Goal: Transaction & Acquisition: Purchase product/service

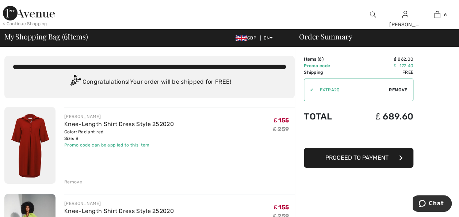
click at [31, 137] on img at bounding box center [29, 145] width 51 height 77
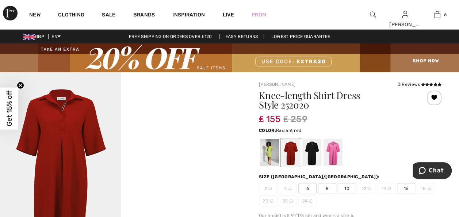
click at [381, 142] on div at bounding box center [350, 152] width 183 height 30
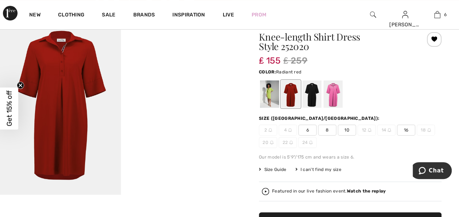
scroll to position [44, 0]
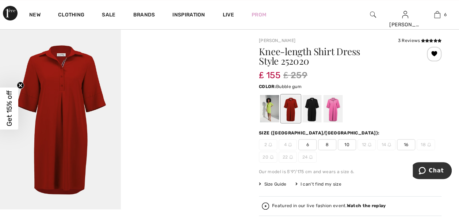
click at [332, 109] on div at bounding box center [332, 108] width 19 height 27
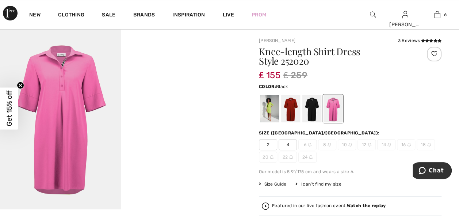
click at [309, 117] on div at bounding box center [311, 108] width 19 height 27
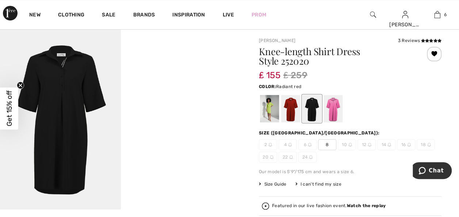
click at [286, 114] on div at bounding box center [290, 108] width 19 height 27
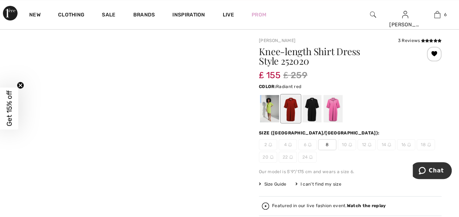
click at [286, 114] on div at bounding box center [290, 108] width 19 height 27
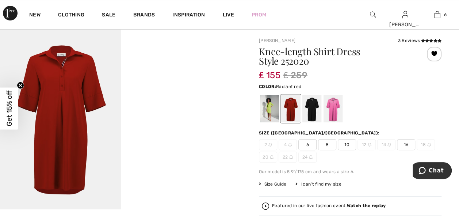
click at [348, 143] on span "10" at bounding box center [347, 144] width 18 height 11
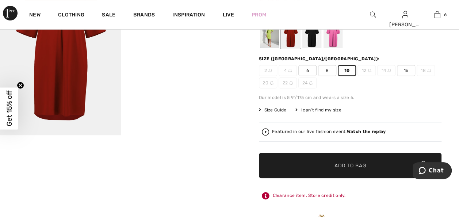
scroll to position [122, 0]
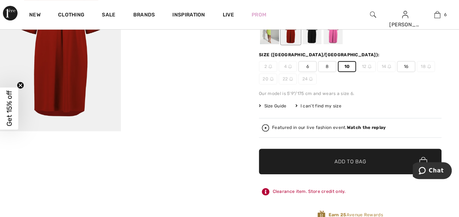
click at [363, 164] on span "Add to Bag" at bounding box center [349, 161] width 31 height 8
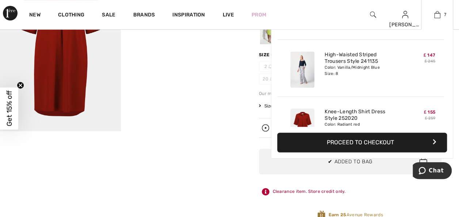
scroll to position [307, 0]
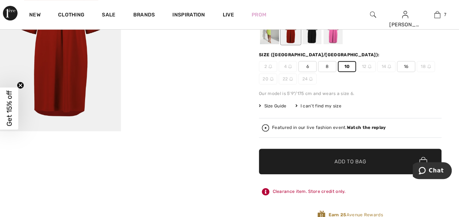
click at [269, 34] on div at bounding box center [269, 30] width 19 height 27
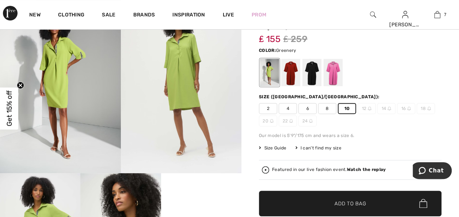
scroll to position [95, 0]
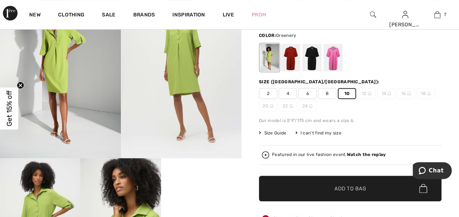
click at [345, 186] on span "Add to Bag" at bounding box center [349, 188] width 31 height 8
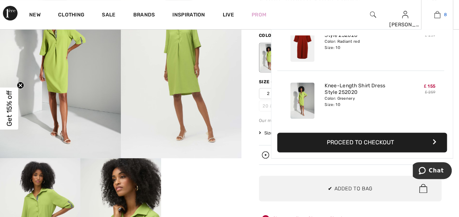
scroll to position [363, 0]
click at [437, 15] on img at bounding box center [437, 14] width 6 height 9
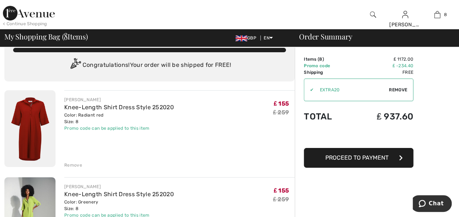
scroll to position [18, 0]
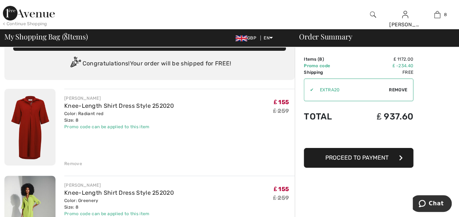
click at [73, 163] on div "Remove" at bounding box center [73, 163] width 18 height 7
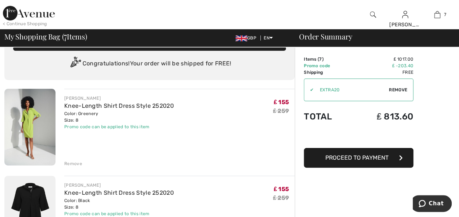
click at [73, 163] on div "Remove" at bounding box center [73, 163] width 18 height 7
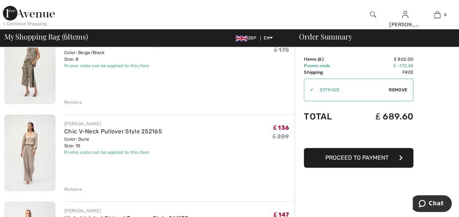
scroll to position [181, 0]
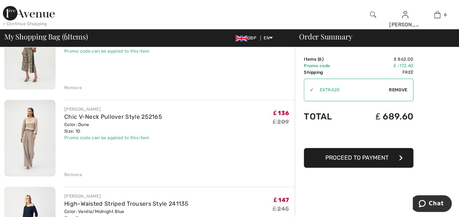
click at [34, 122] on img at bounding box center [29, 138] width 51 height 77
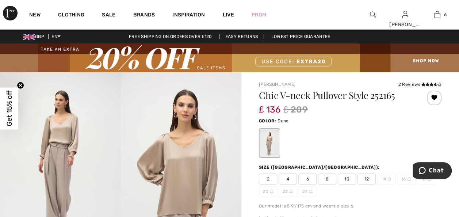
click at [329, 179] on span "8" at bounding box center [327, 178] width 18 height 11
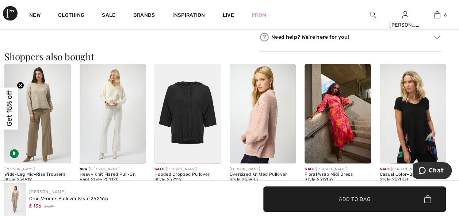
scroll to position [695, 0]
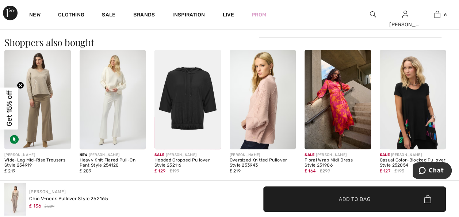
click at [120, 106] on img at bounding box center [113, 99] width 66 height 99
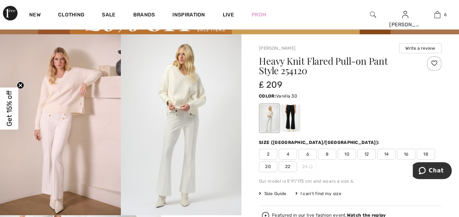
scroll to position [48, 0]
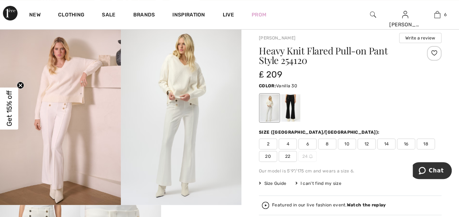
click at [435, 51] on div at bounding box center [434, 53] width 15 height 15
click at [295, 108] on div at bounding box center [290, 107] width 19 height 27
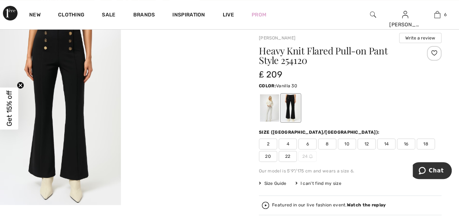
click at [267, 116] on div at bounding box center [269, 107] width 19 height 27
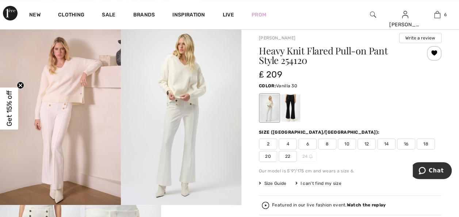
click at [73, 73] on img at bounding box center [60, 114] width 121 height 181
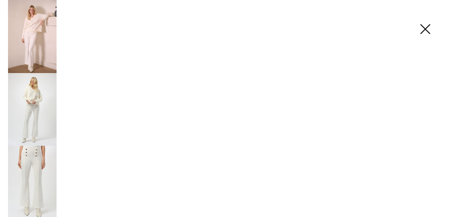
scroll to position [49, 0]
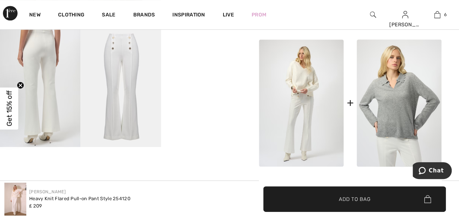
scroll to position [352, 0]
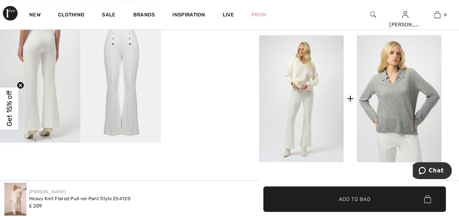
click at [293, 78] on img at bounding box center [301, 98] width 85 height 127
click at [304, 74] on img at bounding box center [301, 98] width 85 height 127
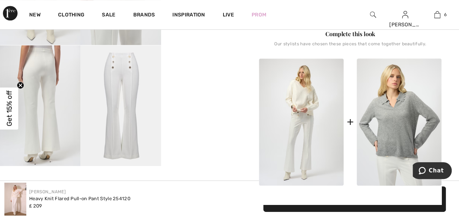
scroll to position [323, 0]
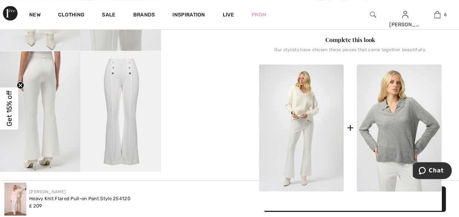
click at [299, 106] on img at bounding box center [301, 127] width 85 height 127
click at [298, 106] on img at bounding box center [301, 127] width 85 height 127
click at [308, 103] on img at bounding box center [301, 127] width 85 height 127
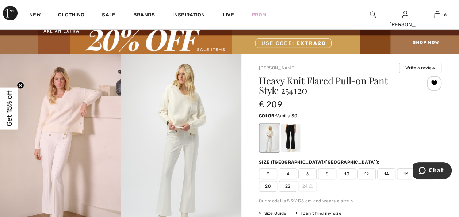
scroll to position [0, 0]
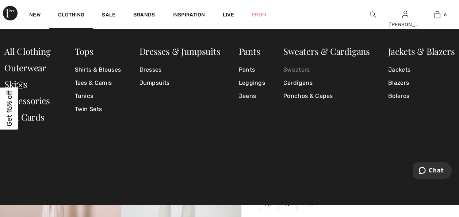
click at [305, 69] on link "Sweaters" at bounding box center [326, 69] width 87 height 13
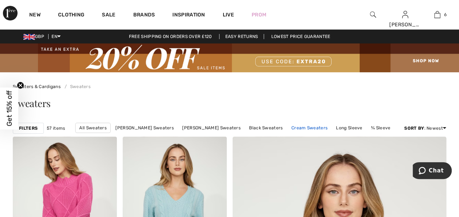
click at [297, 129] on link "Cream Sweaters" at bounding box center [309, 127] width 43 height 9
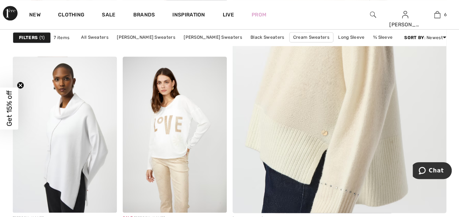
scroll to position [292, 0]
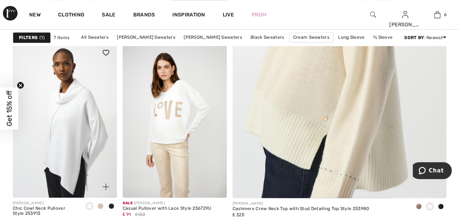
click at [101, 205] on span at bounding box center [100, 206] width 6 height 6
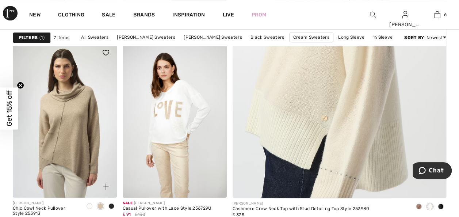
click at [88, 204] on span at bounding box center [90, 206] width 6 height 6
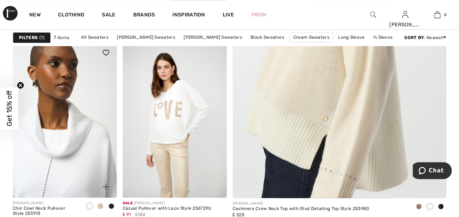
click at [80, 161] on img at bounding box center [65, 120] width 104 height 156
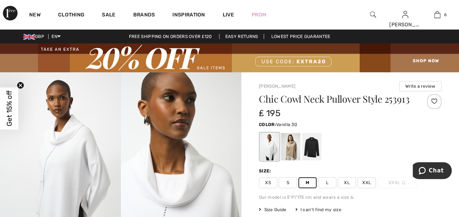
click at [432, 101] on div at bounding box center [434, 101] width 15 height 15
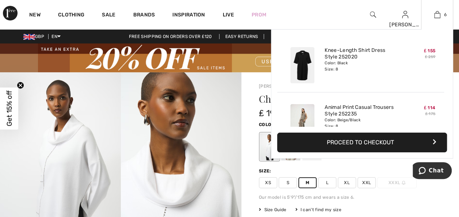
drag, startPoint x: 334, startPoint y: 144, endPoint x: 303, endPoint y: 140, distance: 31.7
click at [303, 140] on button "Proceed to Checkout" at bounding box center [362, 143] width 170 height 20
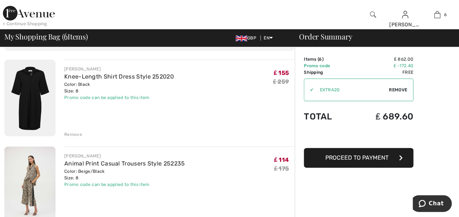
scroll to position [33, 0]
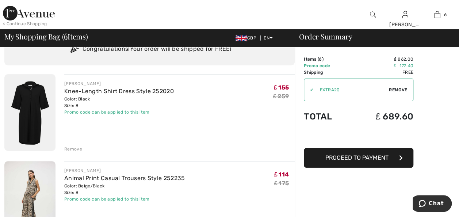
click at [71, 147] on div "Remove" at bounding box center [73, 149] width 18 height 7
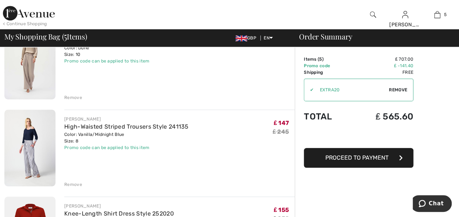
scroll to position [168, 0]
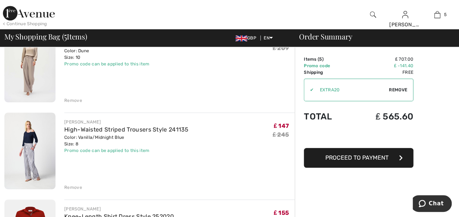
click at [32, 132] on img at bounding box center [29, 150] width 51 height 77
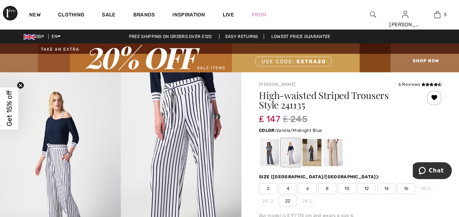
click at [61, 134] on img at bounding box center [60, 162] width 121 height 181
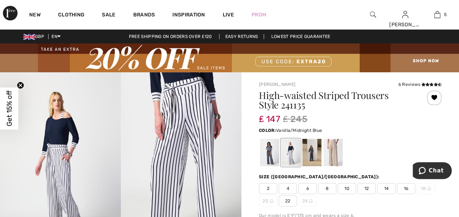
click at [410, 142] on div at bounding box center [350, 152] width 183 height 30
click at [370, 14] on img at bounding box center [373, 14] width 6 height 9
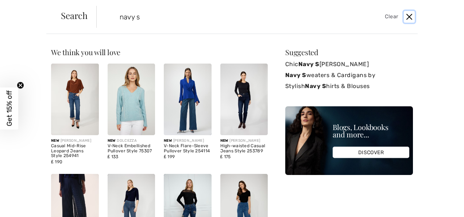
click at [410, 16] on button "Close" at bounding box center [409, 17] width 11 height 12
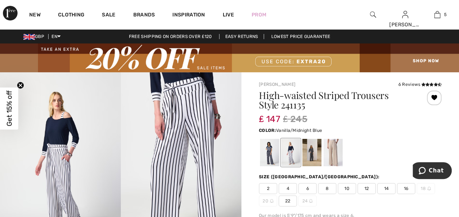
click at [369, 11] on div at bounding box center [373, 14] width 32 height 29
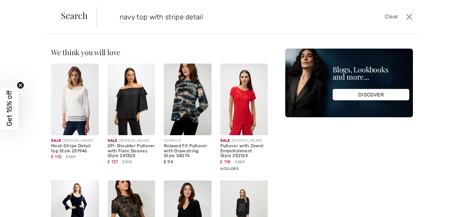
type input "navy top with stripe detail"
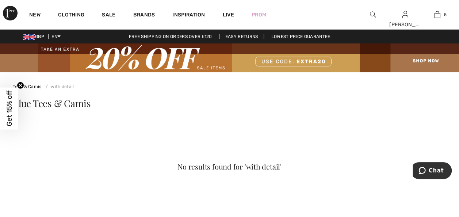
click at [373, 13] on img at bounding box center [373, 14] width 6 height 9
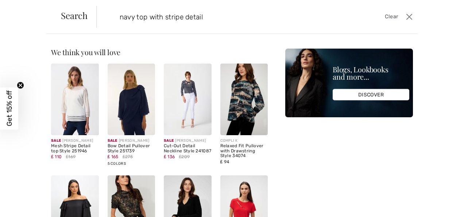
type input "navy top with stripe detail"
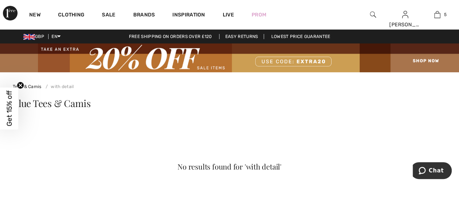
click at [376, 13] on div at bounding box center [373, 14] width 32 height 29
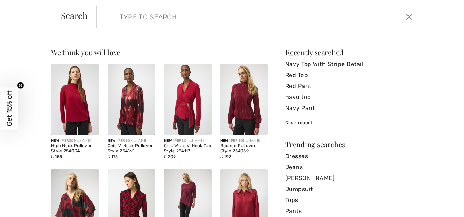
drag, startPoint x: 376, startPoint y: 13, endPoint x: 251, endPoint y: 21, distance: 125.1
click at [251, 21] on form "Clear" at bounding box center [250, 17] width 308 height 22
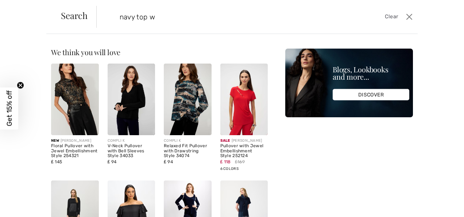
click at [165, 43] on div "Sorry, no results found for " " Some helpful tips for your search: Double check…" at bounding box center [232, 125] width 464 height 183
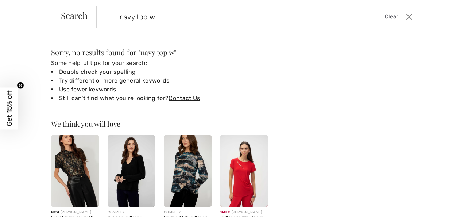
click at [164, 18] on input "navy top w" at bounding box center [223, 17] width 218 height 22
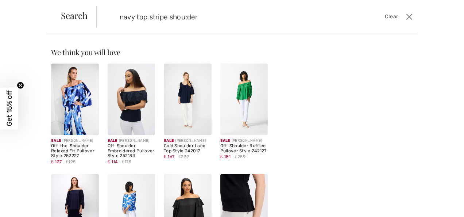
type input "navy top stripe shou;der"
click at [308, 103] on div "Suggested Fabulous Navy Top s Recently searched Navy Top With Stripe Detail Red…" at bounding box center [350, 176] width 128 height 254
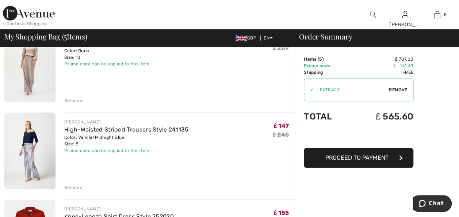
click at [28, 136] on img at bounding box center [29, 150] width 51 height 77
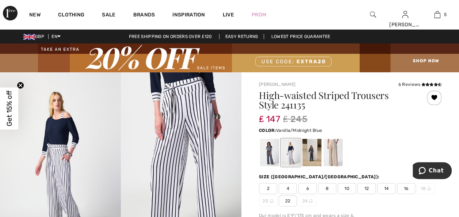
click at [62, 135] on img at bounding box center [60, 162] width 121 height 181
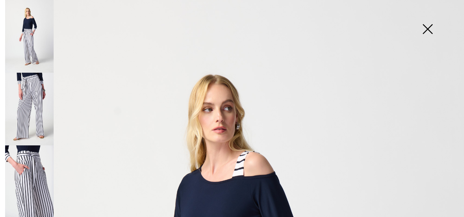
click at [431, 28] on img at bounding box center [428, 30] width 37 height 38
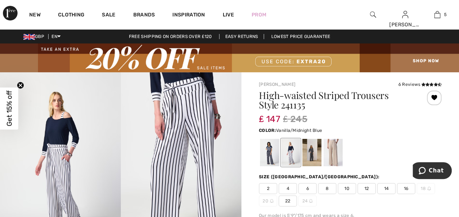
click at [388, 161] on div at bounding box center [350, 152] width 183 height 30
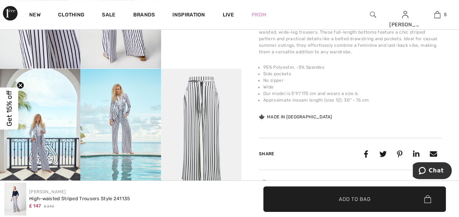
scroll to position [325, 0]
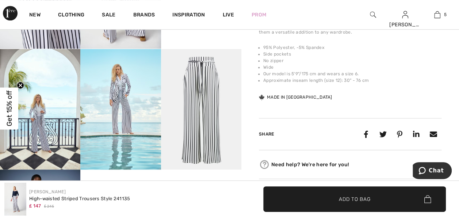
click at [120, 91] on img at bounding box center [120, 109] width 80 height 120
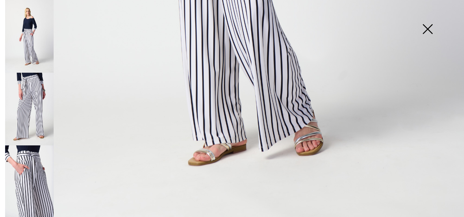
scroll to position [471, 0]
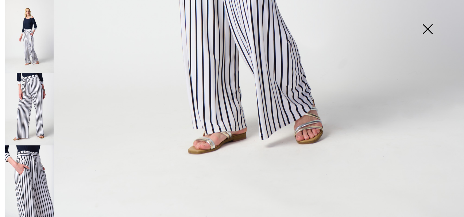
click at [34, 163] on img at bounding box center [29, 181] width 49 height 73
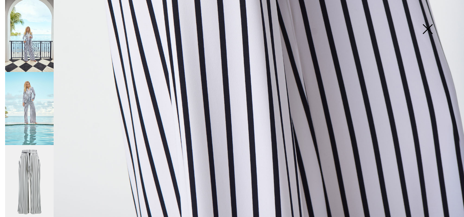
scroll to position [321, 0]
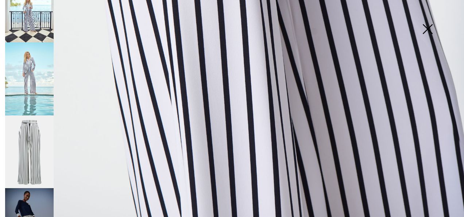
click at [26, 69] on img at bounding box center [29, 78] width 49 height 73
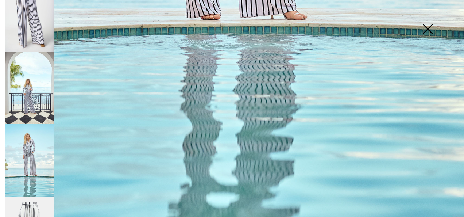
scroll to position [234, 0]
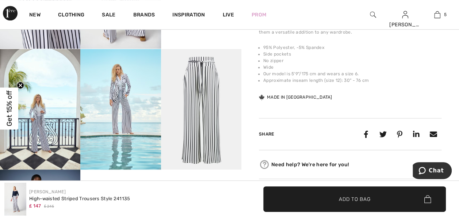
scroll to position [478, 0]
click at [125, 92] on img at bounding box center [120, 109] width 80 height 120
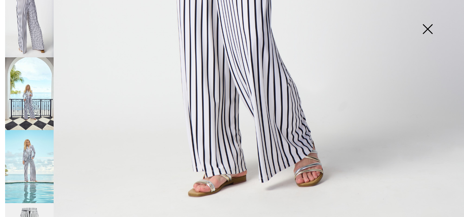
scroll to position [442, 0]
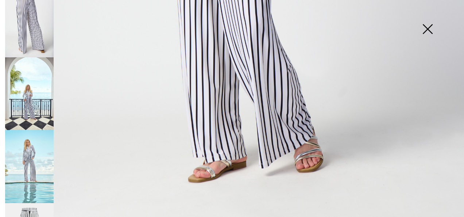
click at [43, 139] on img at bounding box center [29, 166] width 49 height 73
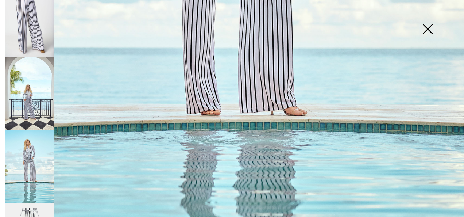
scroll to position [471, 0]
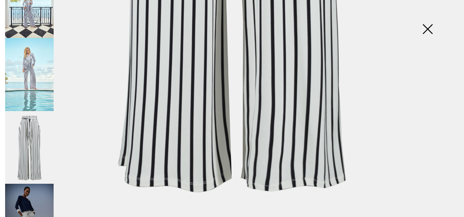
scroll to position [345, 0]
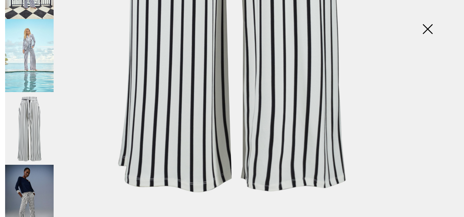
click at [28, 165] on img at bounding box center [29, 201] width 49 height 73
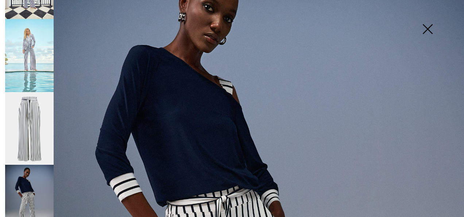
scroll to position [0, 0]
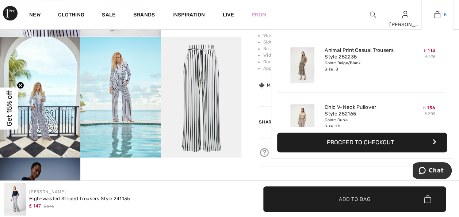
scroll to position [337, 0]
click at [439, 13] on img at bounding box center [437, 14] width 6 height 9
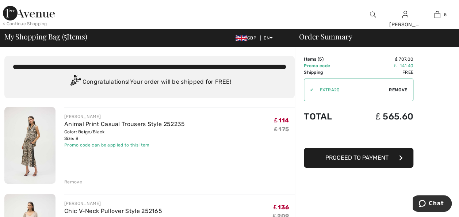
drag, startPoint x: 343, startPoint y: 159, endPoint x: 338, endPoint y: 158, distance: 5.2
click at [338, 158] on span "Proceed to Payment" at bounding box center [356, 157] width 63 height 7
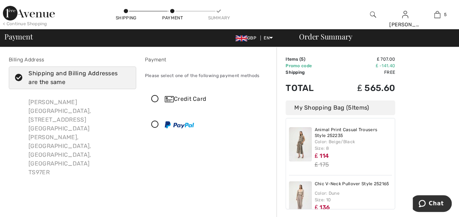
click at [153, 124] on icon at bounding box center [154, 125] width 19 height 8
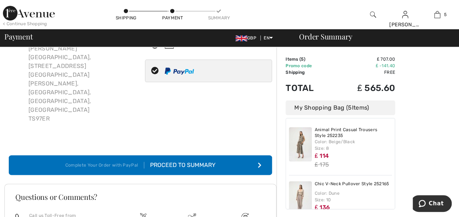
click at [428, 122] on div "Order Summary Details Items ( 5 ) ₤ 707.00 Promo code ₤ -141.40 Shipping Free T…" at bounding box center [367, 155] width 183 height 325
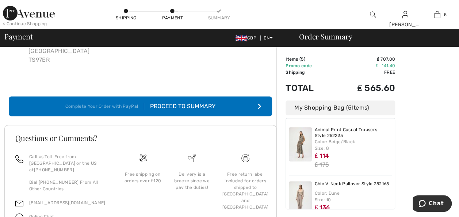
scroll to position [43, 0]
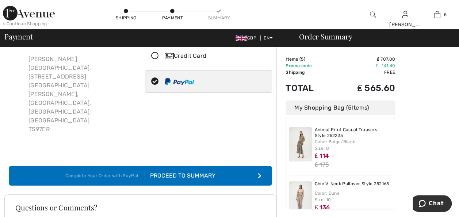
drag, startPoint x: 21, startPoint y: 8, endPoint x: 252, endPoint y: 174, distance: 284.3
click at [252, 204] on h3 "Questions or Comments?" at bounding box center [140, 207] width 250 height 7
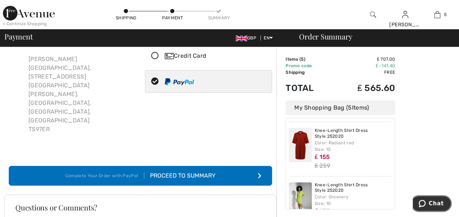
scroll to position [182, 0]
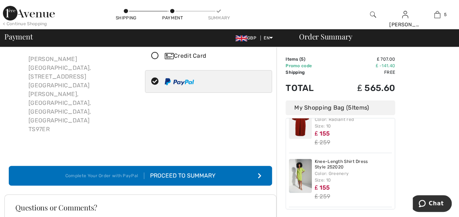
drag, startPoint x: 17, startPoint y: 11, endPoint x: 257, endPoint y: 167, distance: 286.4
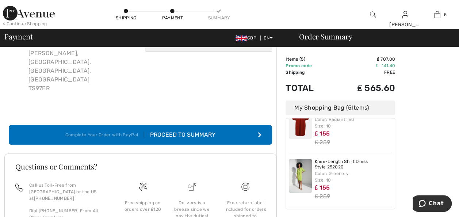
scroll to position [85, 0]
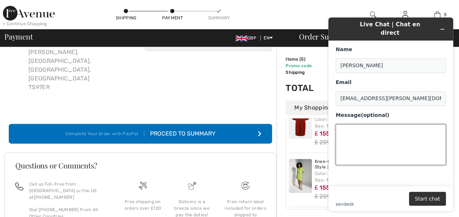
click at [352, 124] on textarea "Message (optional)" at bounding box center [391, 144] width 110 height 41
click at [337, 132] on textarea "Hi I wish to place an order and want to use a voucher I have" at bounding box center [391, 144] width 110 height 41
click at [406, 132] on textarea "Hi I wish to place an order and want to use a £50 gift voucher I have" at bounding box center [391, 144] width 110 height 41
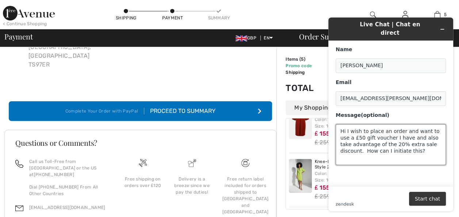
scroll to position [112, 0]
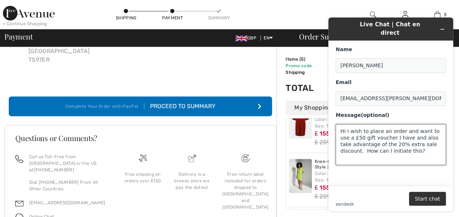
click at [392, 131] on textarea "Hi I wish to place an order and want to use a £50 gift voucher I have and also …" at bounding box center [391, 144] width 110 height 41
click at [438, 131] on textarea "Hi I wish to place an order and want to use a £50 gift voucher I have, alongsid…" at bounding box center [391, 144] width 110 height 41
click at [439, 130] on textarea "Hi I wish to place an order and want to use a £50 gift voucher I have, alongsid…" at bounding box center [391, 144] width 110 height 41
click at [398, 141] on textarea "Hi I wish to place an order and want to use a £50 gift voucher I have, alongsid…" at bounding box center [391, 144] width 110 height 41
type textarea "Hi I wish to place an order and want to use a £50 gift voucher I have, alongsid…"
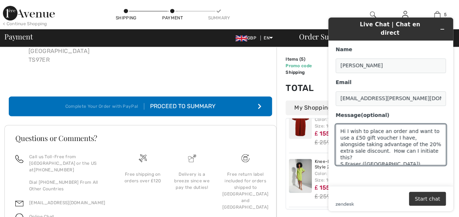
click at [432, 199] on button "Start chat" at bounding box center [427, 199] width 37 height 14
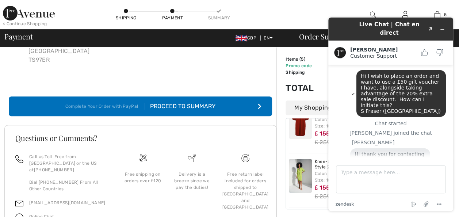
scroll to position [10, 0]
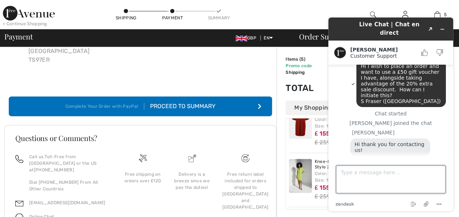
click at [371, 175] on textarea "Type a message here..." at bounding box center [391, 179] width 110 height 28
type textarea "ok, thanks. I thought that maybe the case."
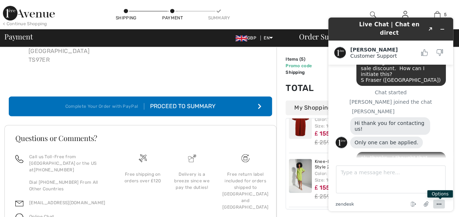
click at [440, 202] on icon "Menu" at bounding box center [438, 204] width 9 height 9
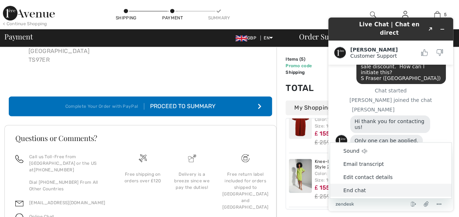
scroll to position [57, 0]
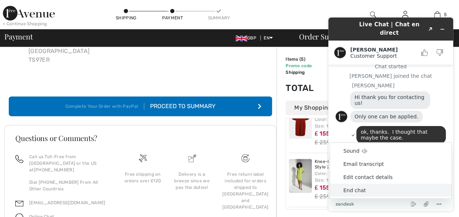
click at [370, 203] on div "End chat Attach file Sound Email transcript Edit contact details End chat Optio…" at bounding box center [400, 203] width 92 height 9
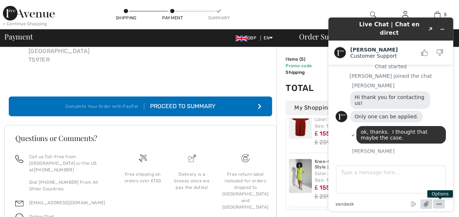
scroll to position [77, 0]
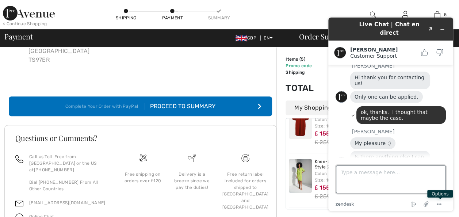
click at [373, 173] on textarea "Type a message here..." at bounding box center [391, 179] width 110 height 28
type textarea "no thanks. Have a good day"
click at [341, 173] on textarea "no thanks. Have a good day" at bounding box center [391, 179] width 110 height 28
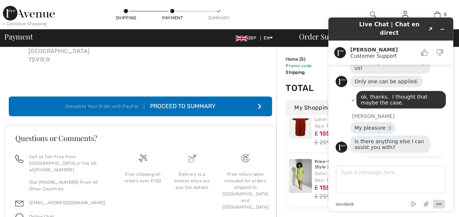
click at [434, 203] on icon "Menu" at bounding box center [438, 204] width 9 height 9
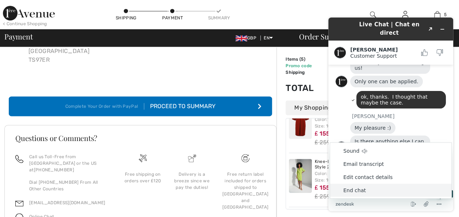
click at [358, 189] on li "End chat" at bounding box center [390, 190] width 121 height 13
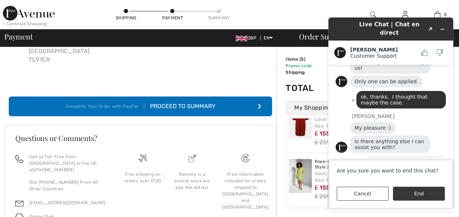
click at [419, 193] on button "End" at bounding box center [419, 194] width 52 height 14
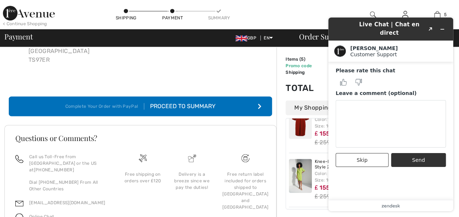
click at [235, 177] on div "Free return label included for orders shipped to [GEOGRAPHIC_DATA] and [GEOGRAP…" at bounding box center [246, 192] width 58 height 78
click at [441, 27] on icon "Minimize widget" at bounding box center [442, 29] width 5 height 5
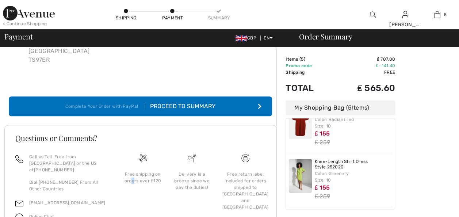
drag, startPoint x: 190, startPoint y: 181, endPoint x: 135, endPoint y: 183, distance: 54.8
click at [135, 183] on div "Free shipping on orders over ₤120" at bounding box center [142, 192] width 49 height 78
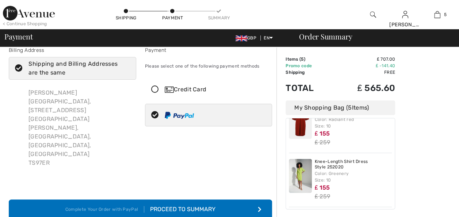
scroll to position [0, 0]
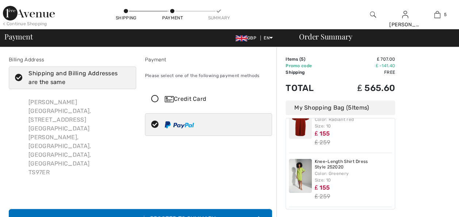
click at [260, 209] on button "Complete Your Order with PayPal Proceed to Summary" at bounding box center [140, 219] width 263 height 20
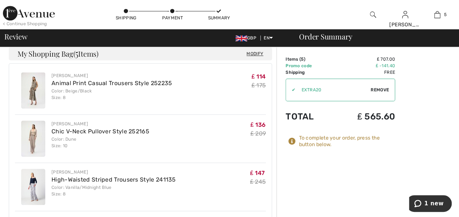
scroll to position [165, 0]
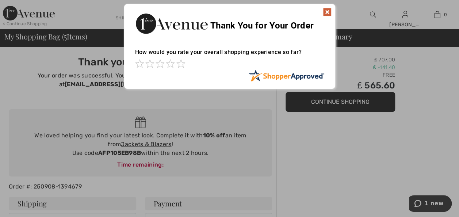
click at [328, 11] on img at bounding box center [327, 12] width 9 height 9
